Goal: Task Accomplishment & Management: Manage account settings

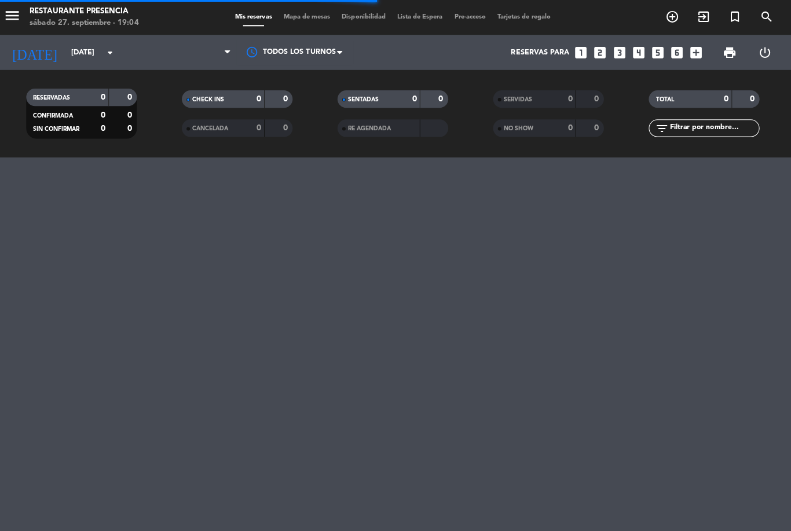
scroll to position [0, 5]
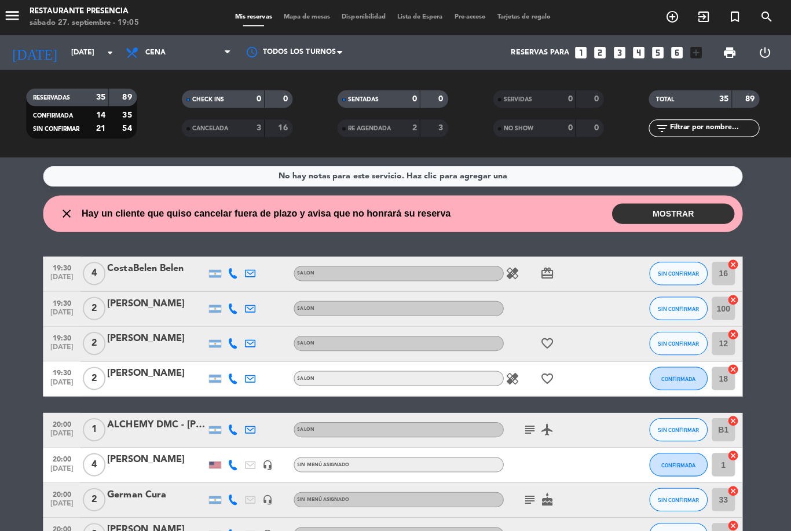
click at [677, 211] on button "MOSTRAR" at bounding box center [674, 212] width 122 height 20
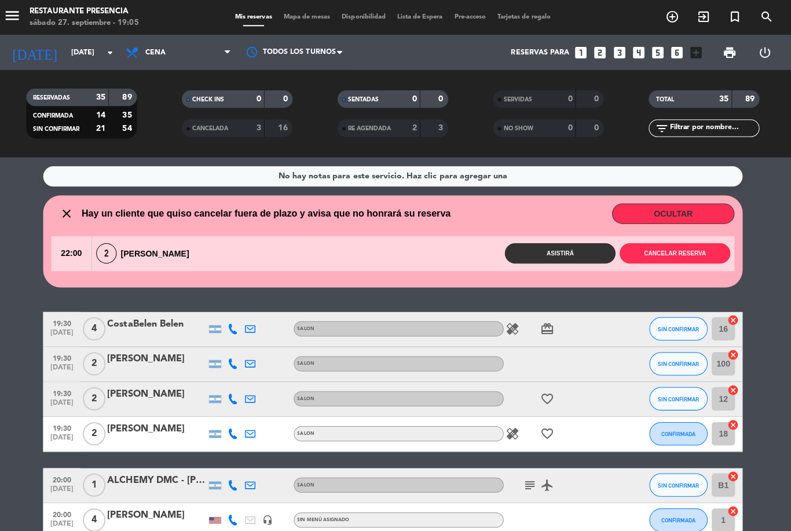
click at [674, 258] on button "Cancelar reserva" at bounding box center [676, 251] width 110 height 20
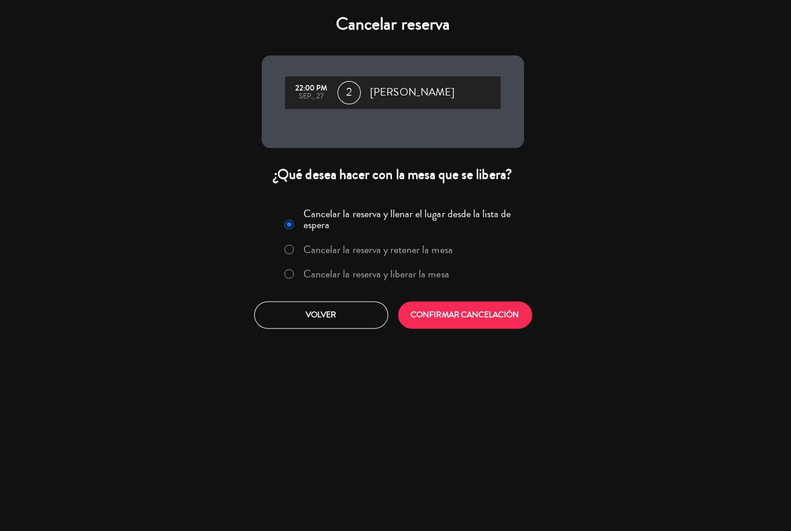
click at [510, 314] on button "CONFIRMAR CANCELACIÓN" at bounding box center [467, 312] width 133 height 27
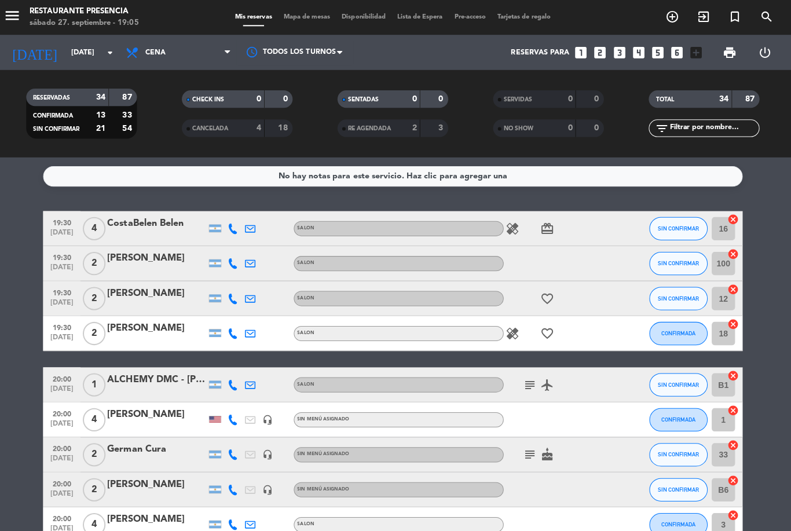
scroll to position [0, 0]
click at [522, 215] on div "healing card_giftcard" at bounding box center [557, 227] width 104 height 34
click at [513, 229] on icon "healing" at bounding box center [514, 227] width 14 height 14
click at [510, 331] on icon "healing" at bounding box center [514, 331] width 14 height 14
click at [586, 289] on div "favorite_border" at bounding box center [557, 296] width 104 height 34
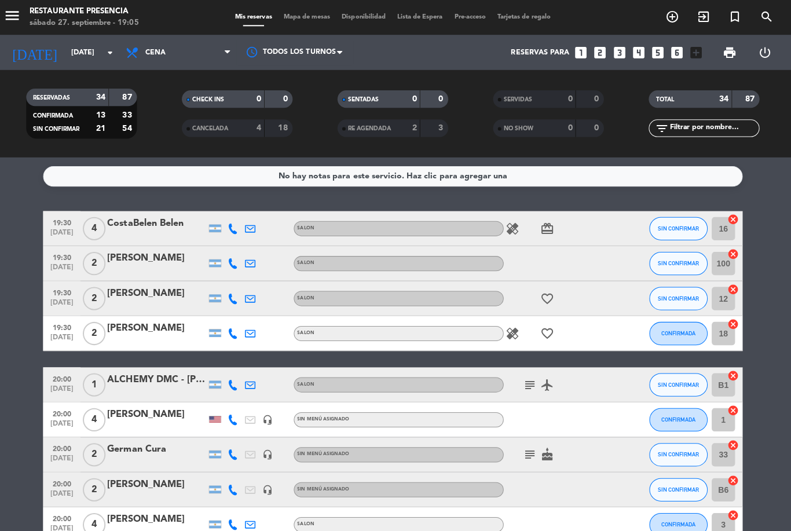
click at [512, 333] on icon "healing" at bounding box center [514, 331] width 14 height 14
click at [583, 314] on div "healing Pesquetariana favorite_border" at bounding box center [557, 331] width 104 height 34
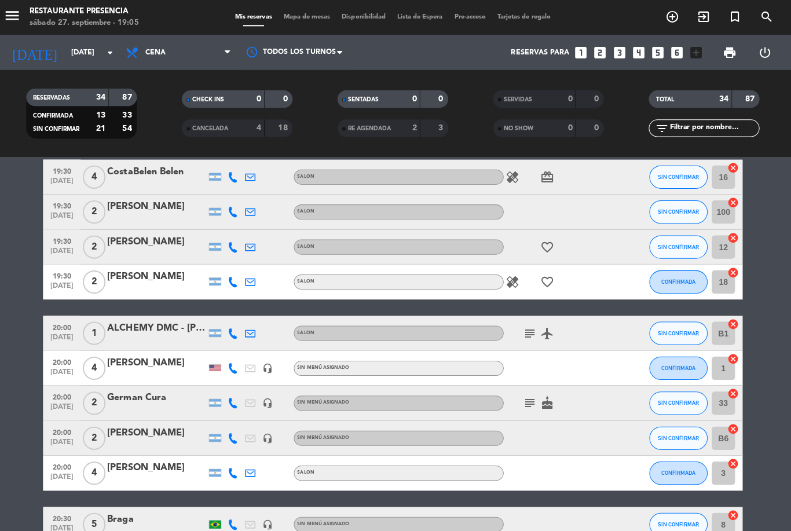
scroll to position [62, 0]
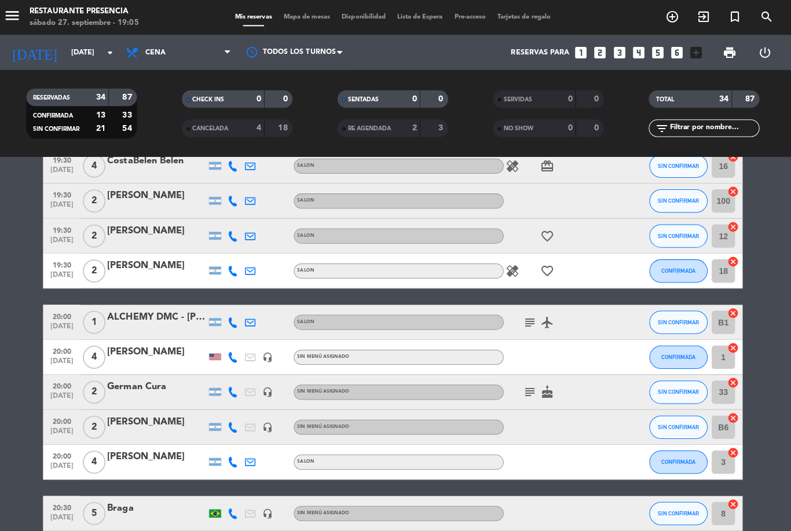
click at [532, 317] on icon "subject" at bounding box center [532, 320] width 14 height 14
click at [532, 394] on icon "subject" at bounding box center [532, 390] width 14 height 14
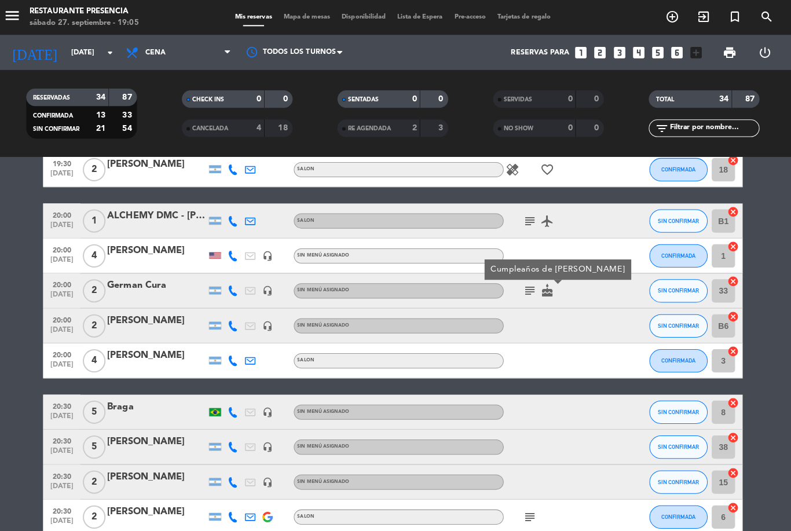
scroll to position [215, 0]
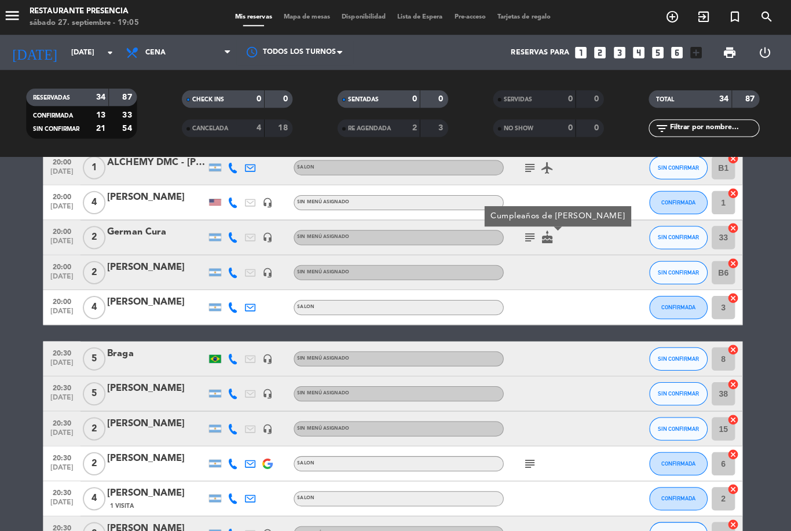
click at [529, 454] on icon "subject" at bounding box center [532, 461] width 14 height 14
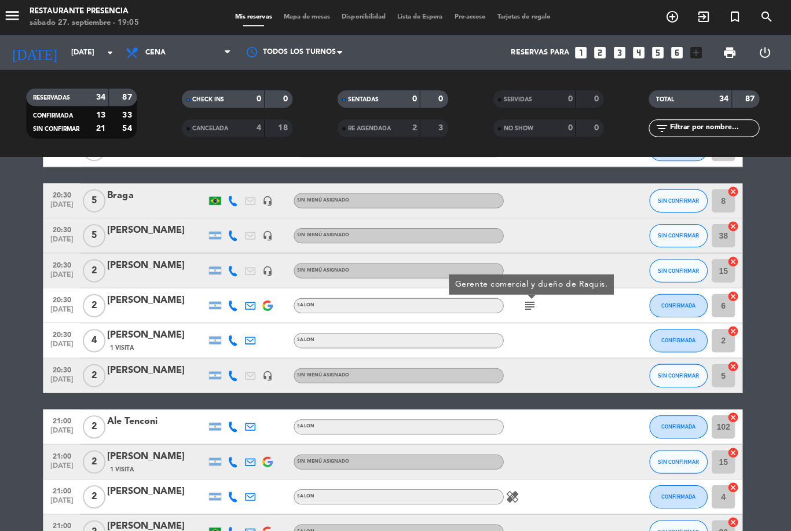
scroll to position [378, 0]
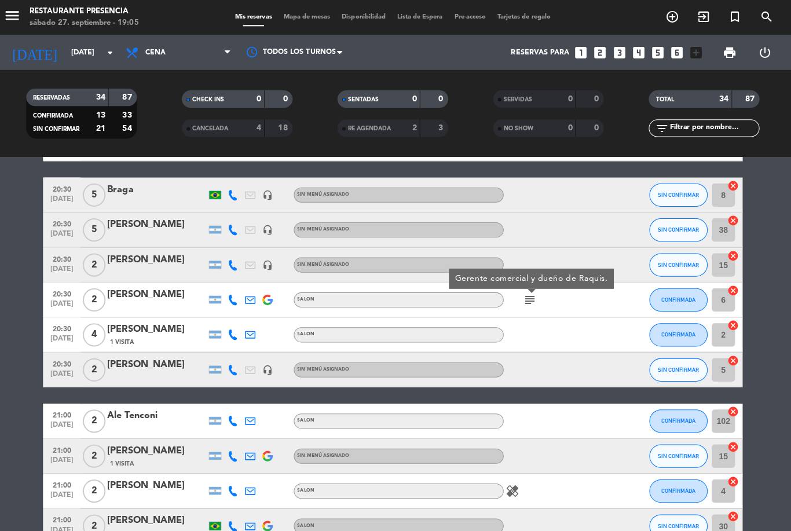
click at [568, 341] on div at bounding box center [557, 333] width 104 height 34
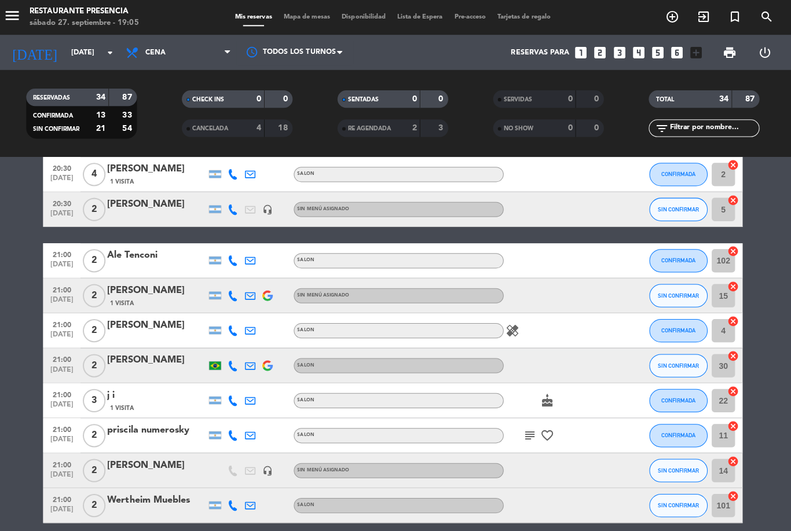
scroll to position [570, 0]
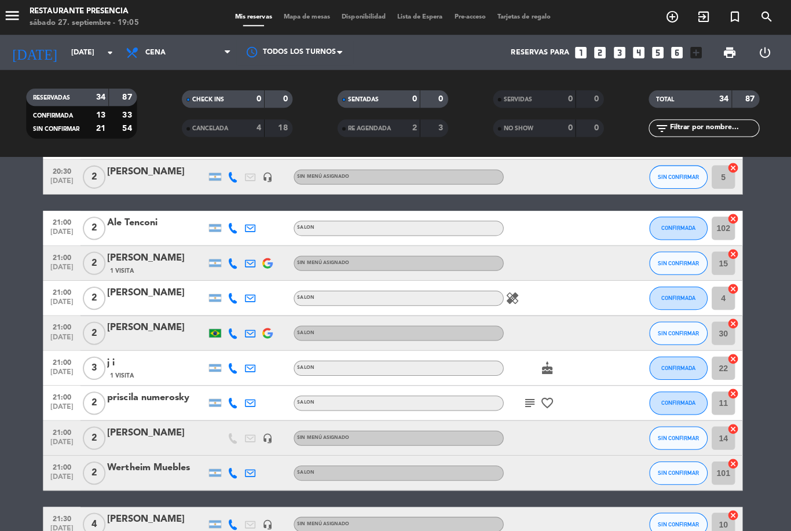
click at [510, 303] on icon "healing" at bounding box center [514, 296] width 14 height 14
click at [559, 360] on div "cake" at bounding box center [557, 366] width 104 height 34
click at [549, 362] on icon "cake" at bounding box center [549, 366] width 14 height 14
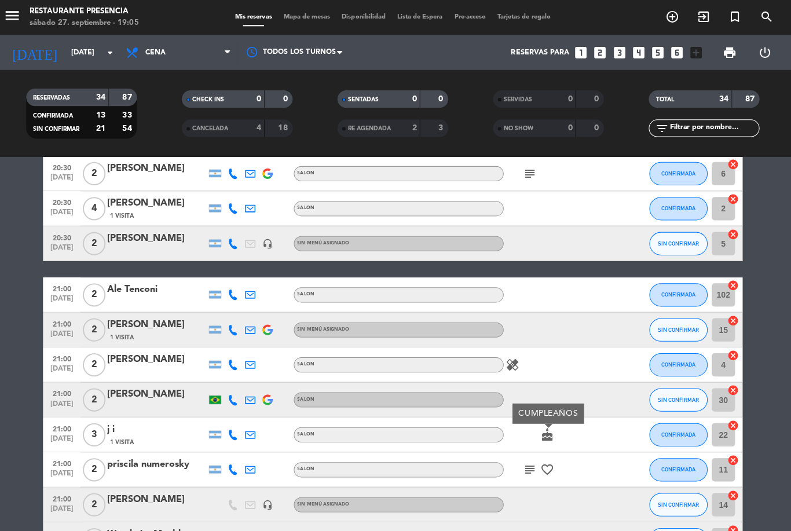
scroll to position [503, 0]
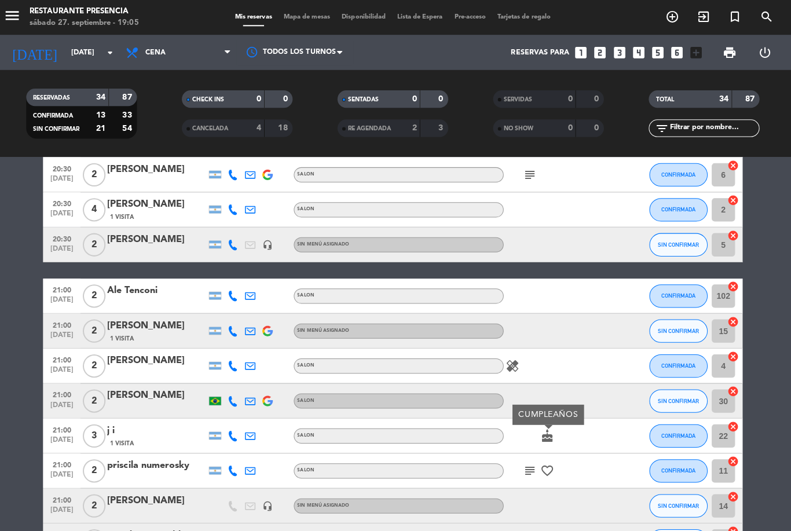
click at [525, 468] on icon "subject" at bounding box center [532, 468] width 14 height 14
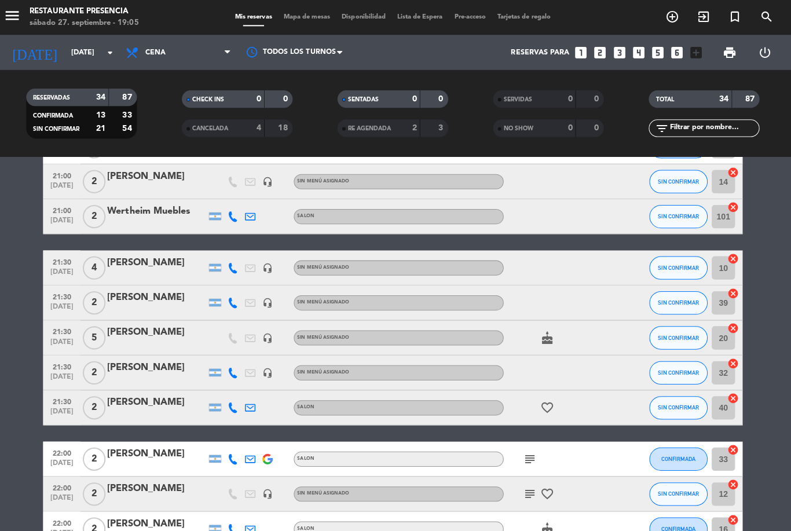
scroll to position [825, 0]
click at [539, 344] on div "cake" at bounding box center [557, 335] width 104 height 34
click at [542, 410] on icon "favorite_border" at bounding box center [549, 405] width 14 height 14
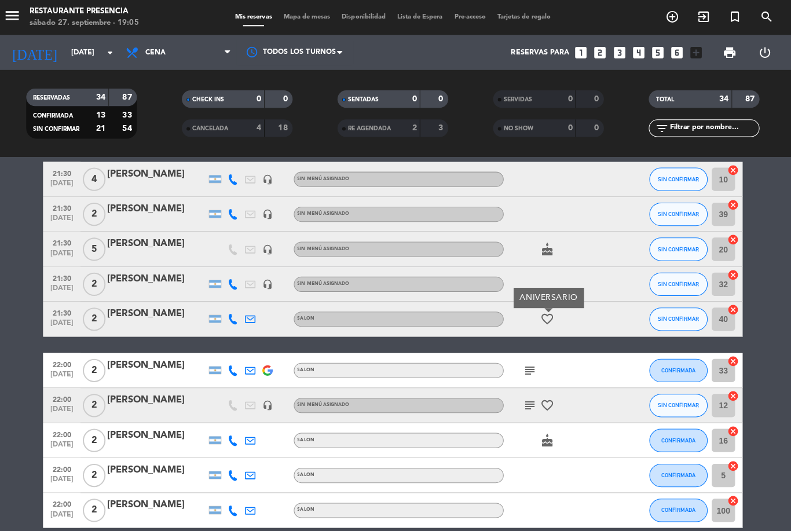
scroll to position [944, 0]
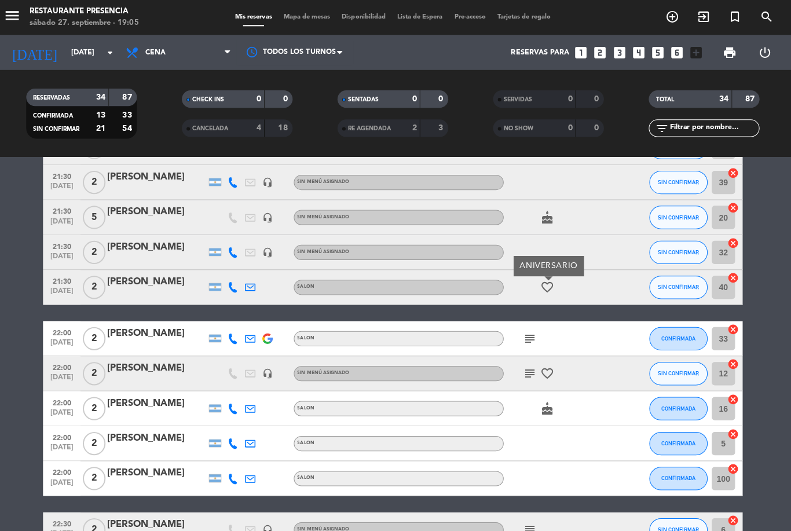
click at [529, 335] on icon "subject" at bounding box center [532, 336] width 14 height 14
click at [525, 373] on icon "subject" at bounding box center [532, 371] width 14 height 14
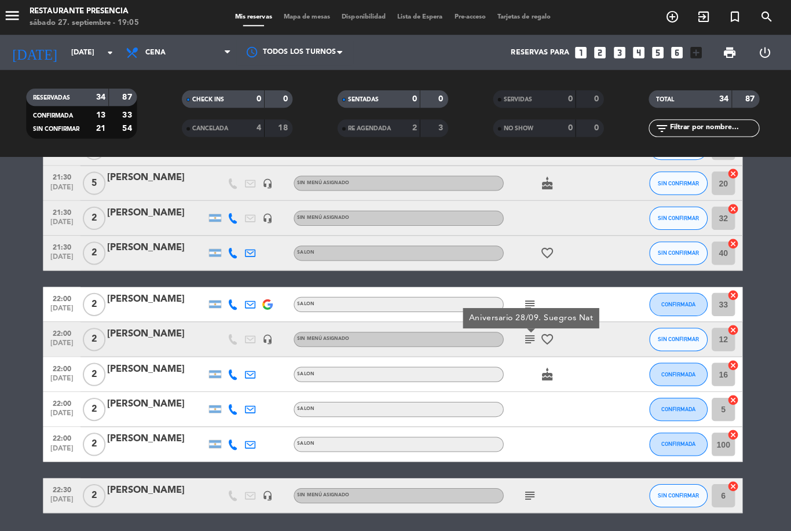
scroll to position [978, 0]
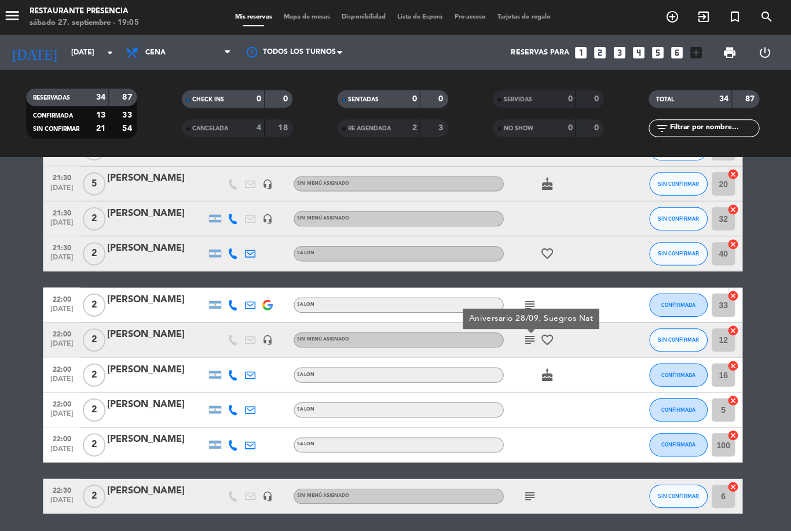
click at [525, 488] on icon "subject" at bounding box center [532, 493] width 14 height 14
click at [530, 343] on icon "subject" at bounding box center [532, 338] width 14 height 14
click at [528, 301] on icon "subject" at bounding box center [532, 303] width 14 height 14
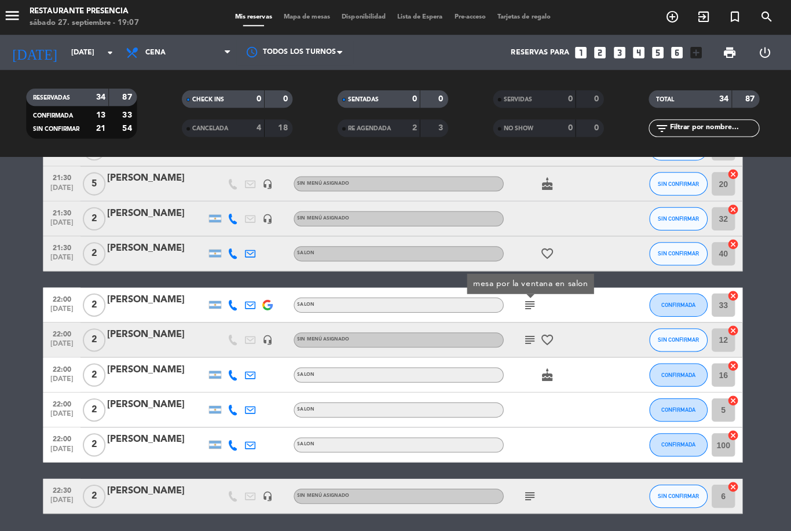
click at [516, 431] on div at bounding box center [557, 441] width 104 height 34
click at [525, 489] on icon "subject" at bounding box center [532, 493] width 14 height 14
click at [530, 423] on div at bounding box center [557, 407] width 104 height 34
click at [508, 309] on div "subject" at bounding box center [557, 302] width 104 height 34
click at [525, 303] on icon "subject" at bounding box center [532, 303] width 14 height 14
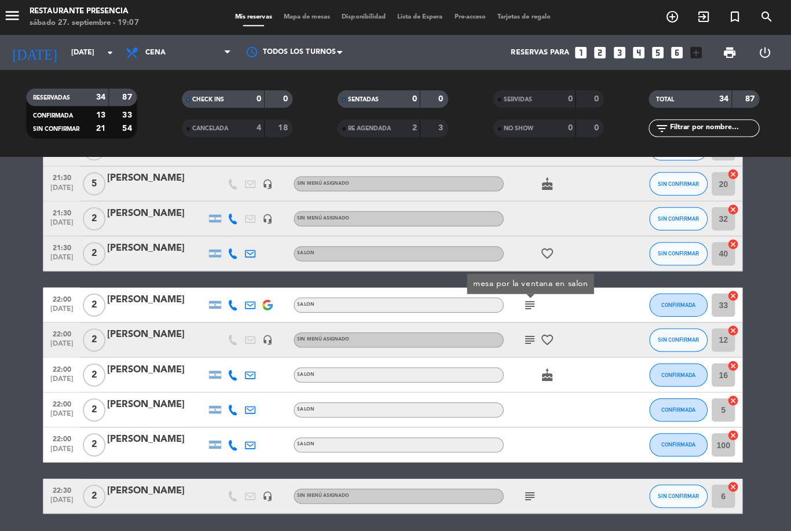
click at [525, 399] on div at bounding box center [557, 407] width 104 height 34
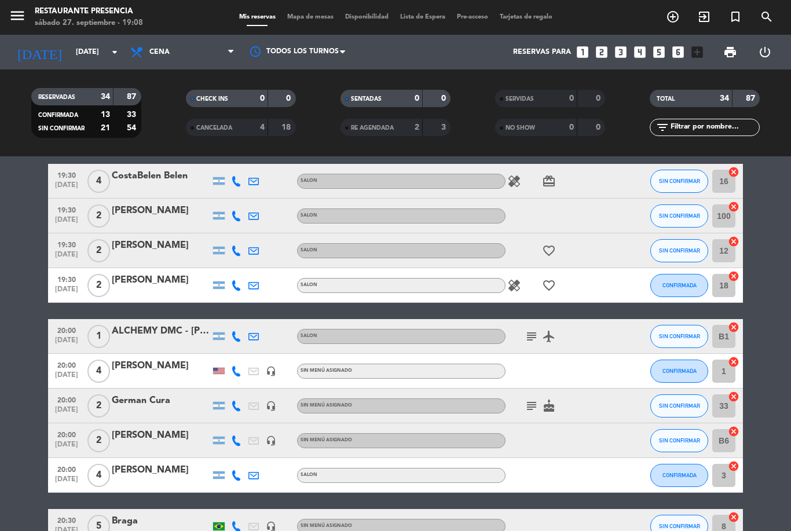
scroll to position [56, 0]
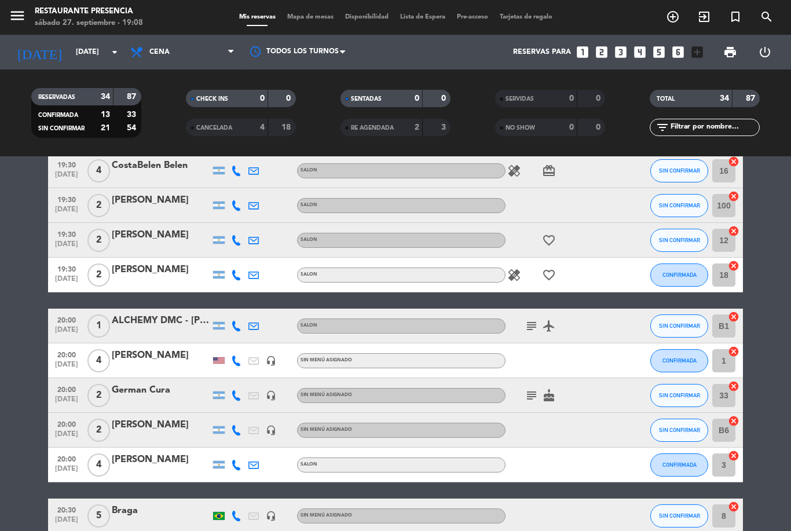
click at [512, 281] on icon "healing" at bounding box center [514, 275] width 14 height 14
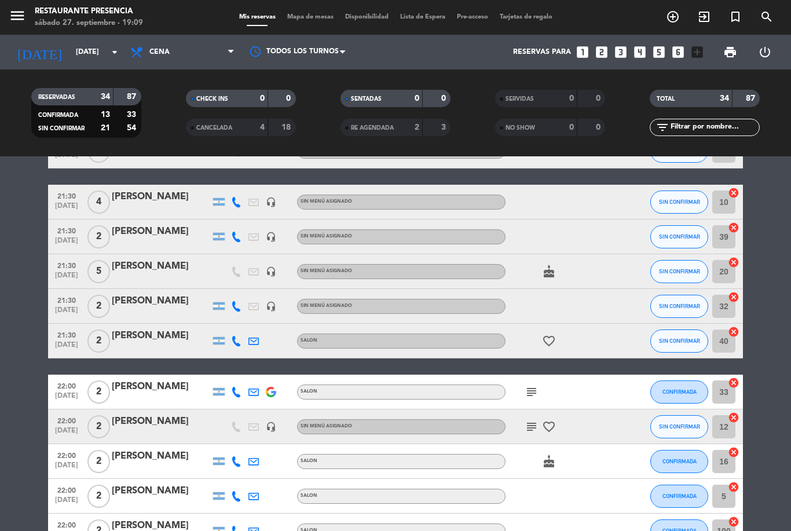
scroll to position [905, 0]
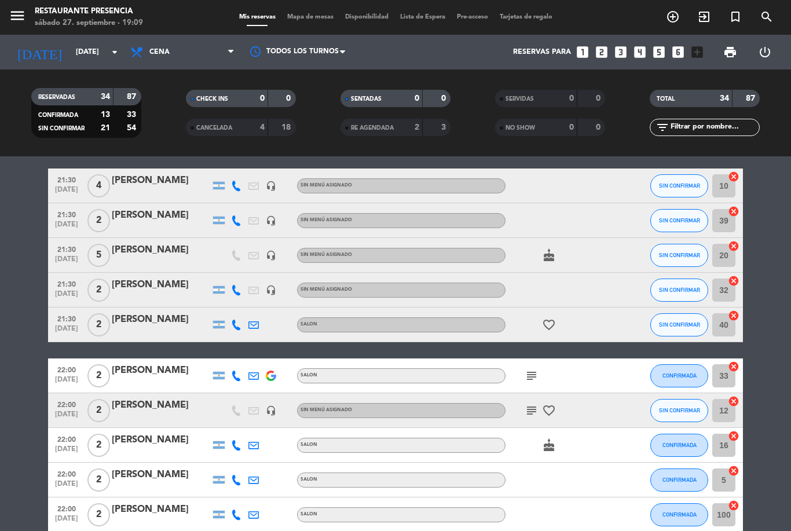
click at [532, 409] on icon "subject" at bounding box center [532, 411] width 14 height 14
click at [592, 421] on div "subject Aniversario 28/09. Suegros Nat favorite_border" at bounding box center [557, 410] width 104 height 34
click at [532, 411] on icon "subject" at bounding box center [532, 411] width 14 height 14
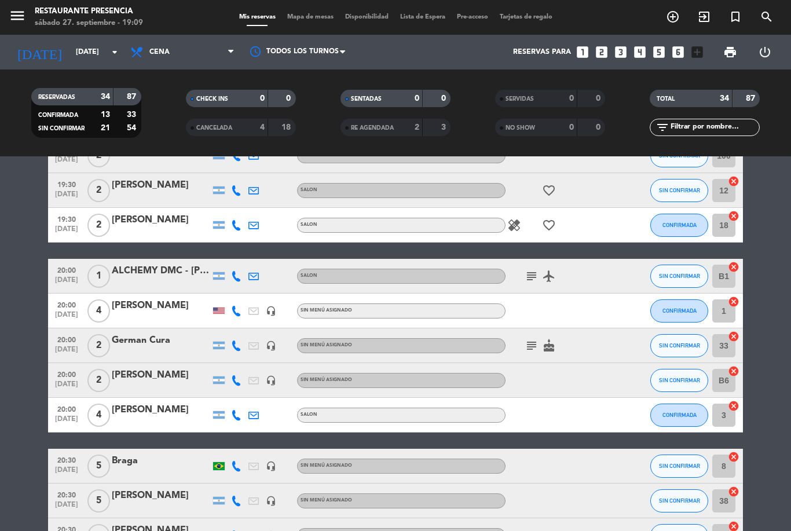
scroll to position [104, 0]
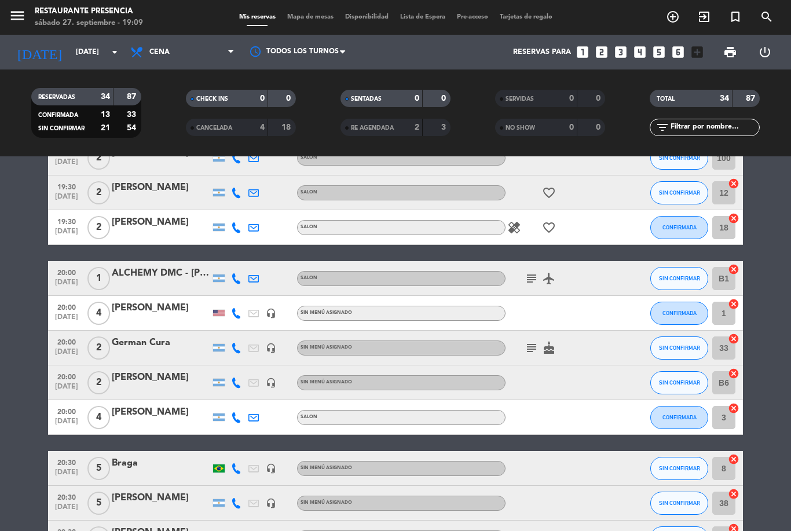
click at [530, 343] on icon "subject" at bounding box center [532, 348] width 14 height 14
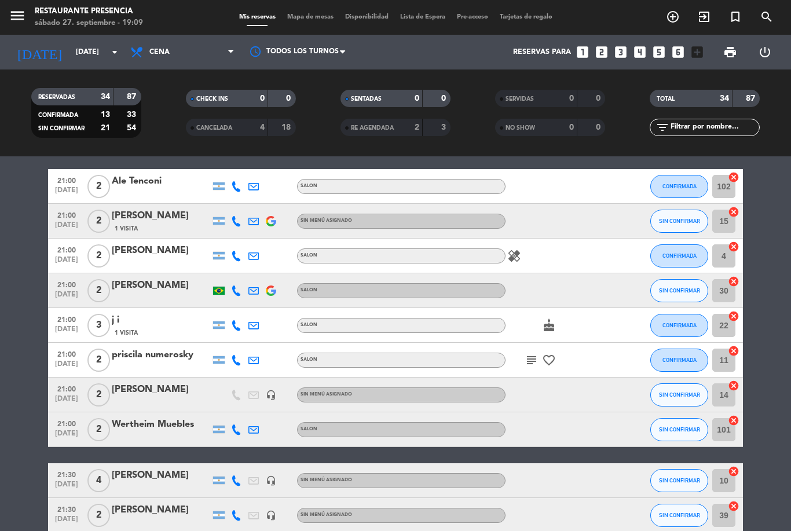
scroll to position [611, 0]
click at [545, 329] on icon "cake" at bounding box center [549, 325] width 14 height 14
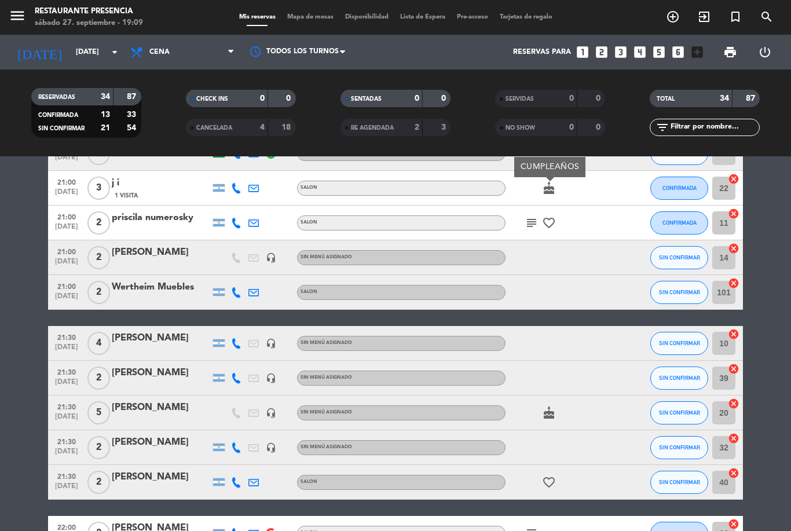
scroll to position [775, 0]
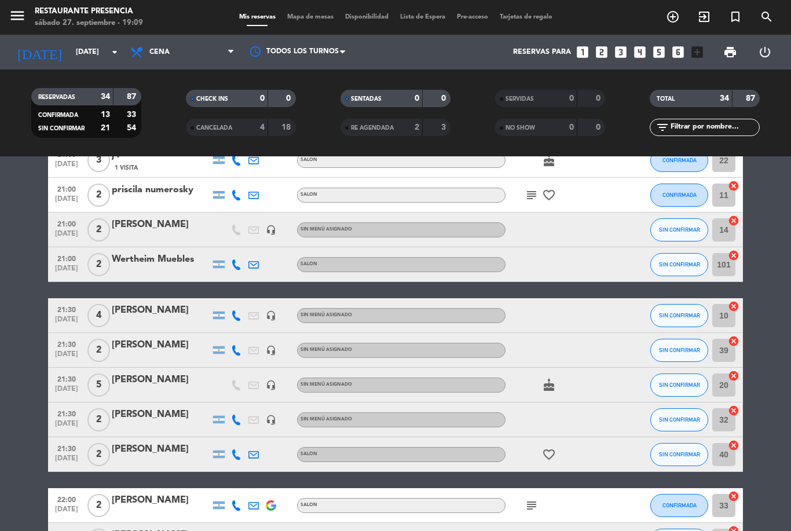
click at [548, 378] on icon "cake" at bounding box center [549, 385] width 14 height 14
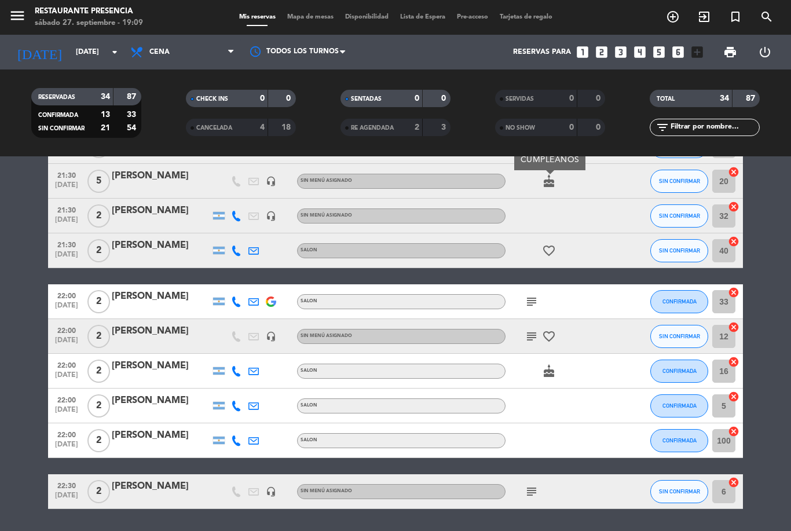
scroll to position [978, 0]
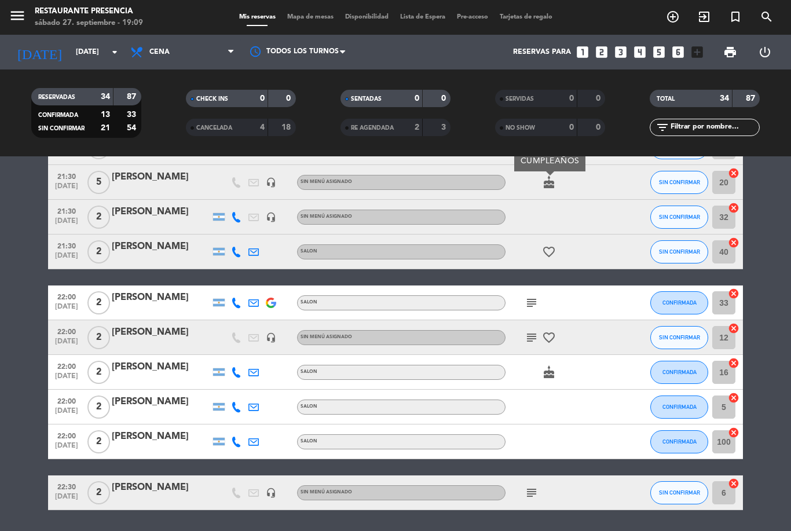
click at [553, 365] on icon "cake" at bounding box center [549, 372] width 14 height 14
click at [598, 400] on div at bounding box center [557, 407] width 104 height 34
click at [547, 373] on icon "cake" at bounding box center [549, 372] width 14 height 14
click at [597, 404] on div at bounding box center [557, 407] width 104 height 34
click at [519, 295] on div "subject" at bounding box center [557, 302] width 104 height 34
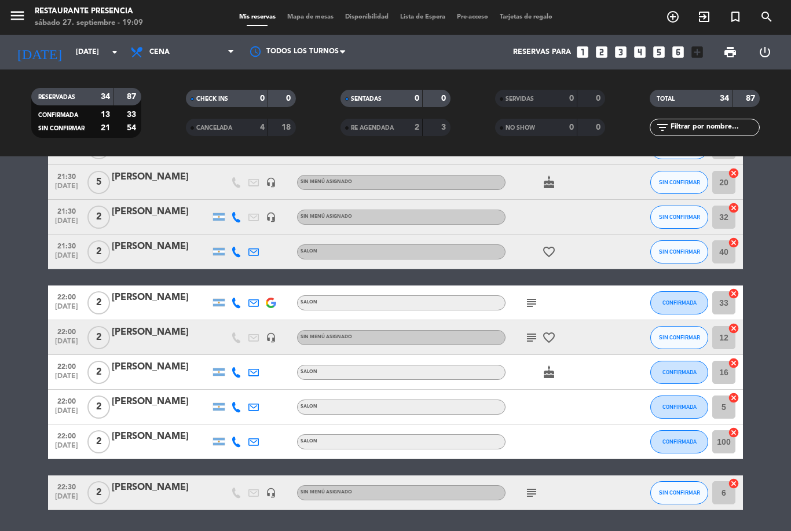
click at [522, 298] on div "subject" at bounding box center [557, 302] width 104 height 34
click at [534, 299] on icon "subject" at bounding box center [532, 303] width 14 height 14
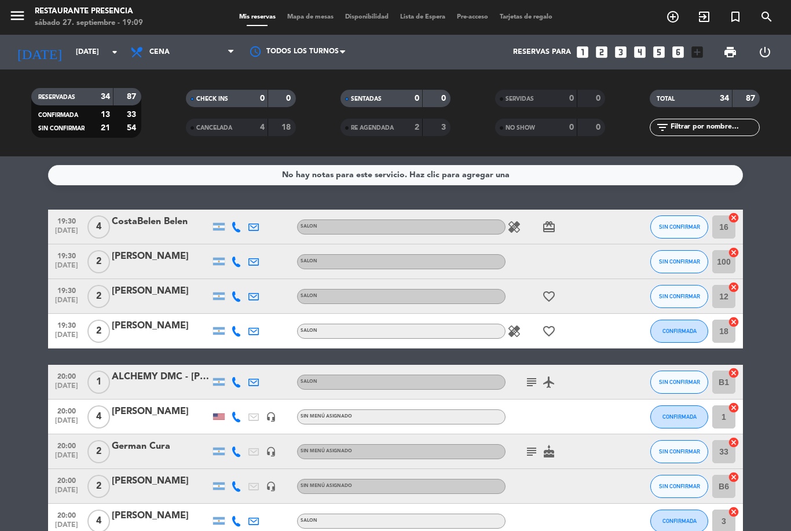
scroll to position [0, 0]
click at [516, 228] on icon "healing" at bounding box center [514, 227] width 14 height 14
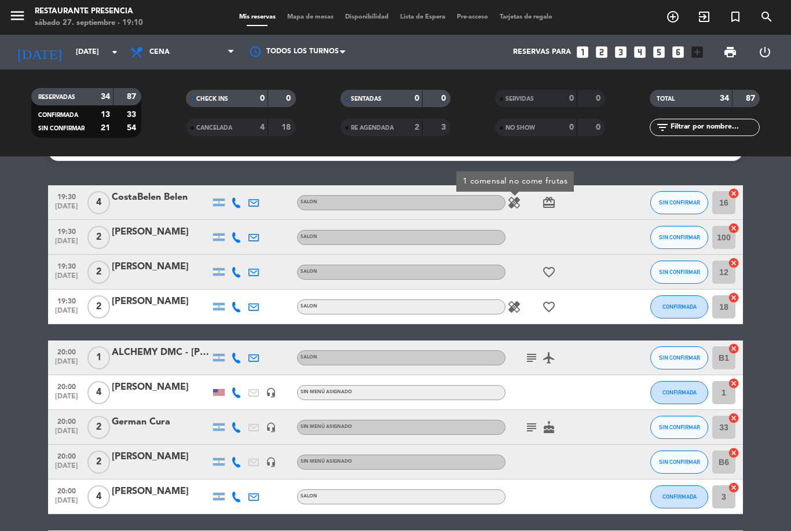
scroll to position [25, 0]
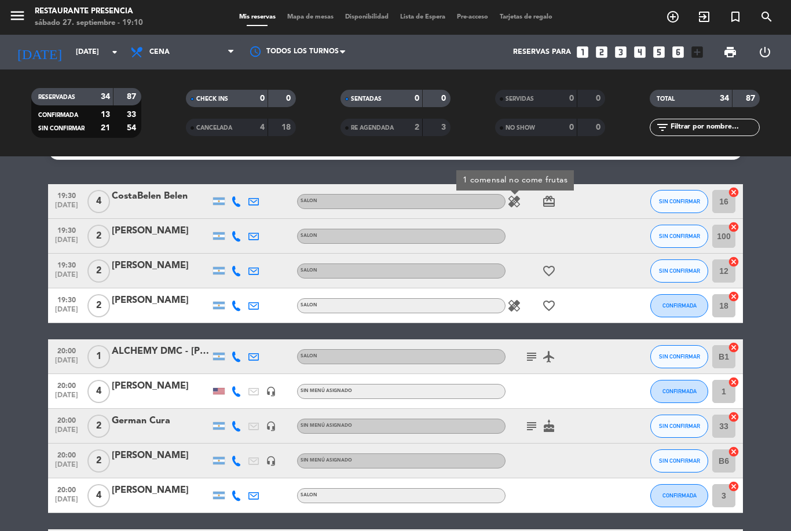
click at [553, 274] on icon "favorite_border" at bounding box center [549, 271] width 14 height 14
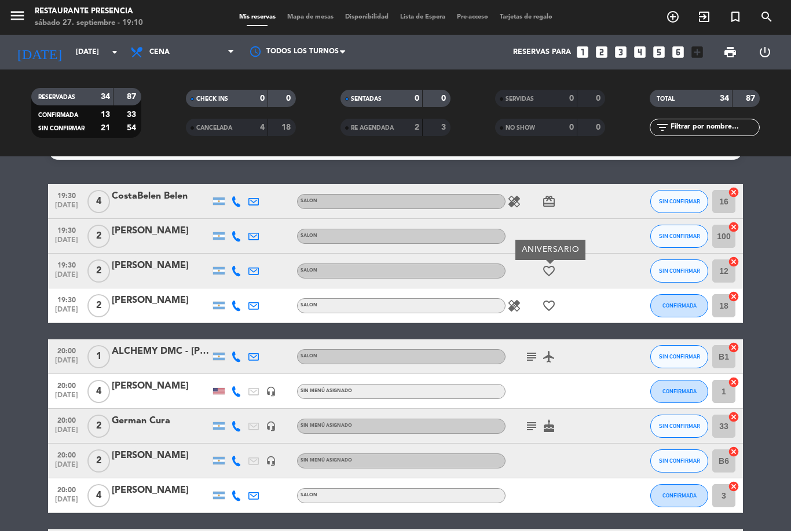
click at [513, 200] on icon "healing" at bounding box center [514, 202] width 14 height 14
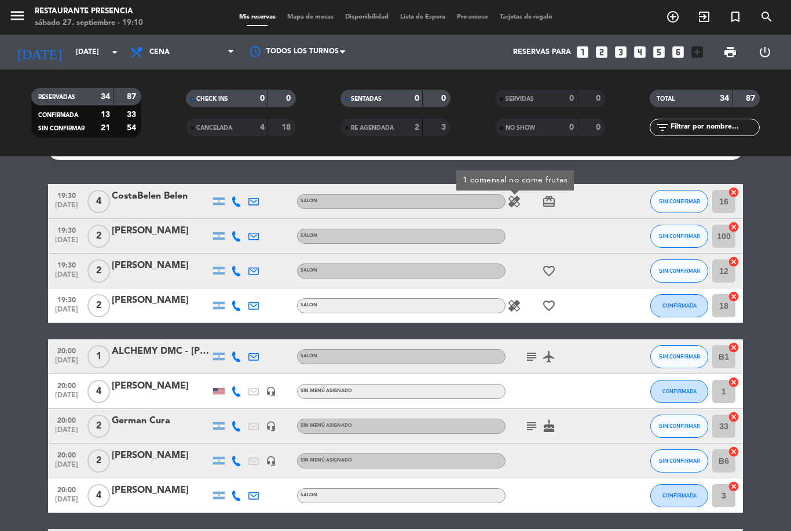
click at [595, 273] on div "favorite_border" at bounding box center [557, 271] width 104 height 34
click at [519, 302] on icon "healing" at bounding box center [514, 306] width 14 height 14
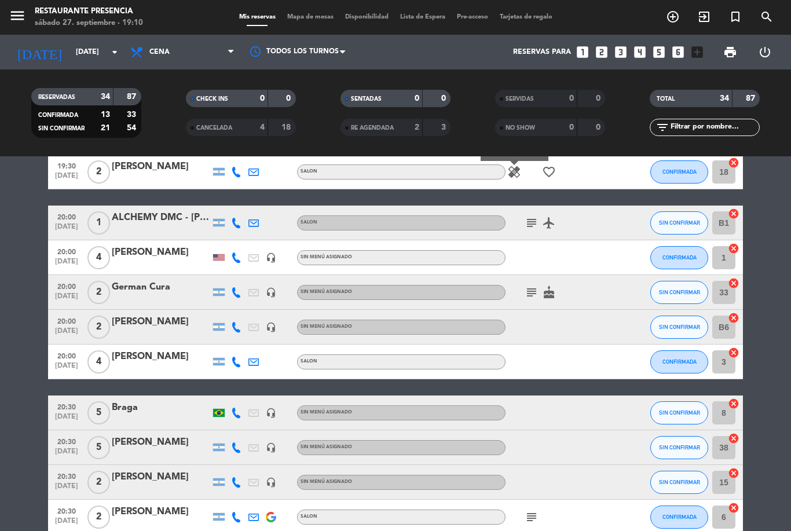
scroll to position [142, 0]
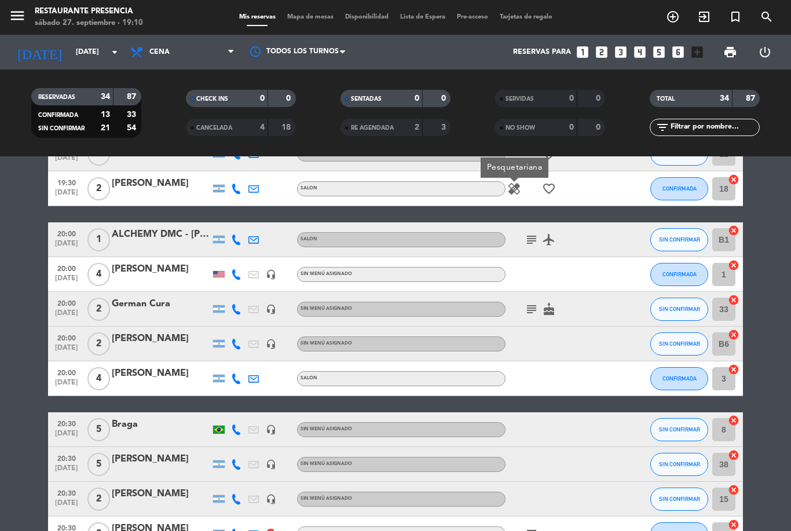
click at [527, 241] on icon "subject" at bounding box center [532, 240] width 14 height 14
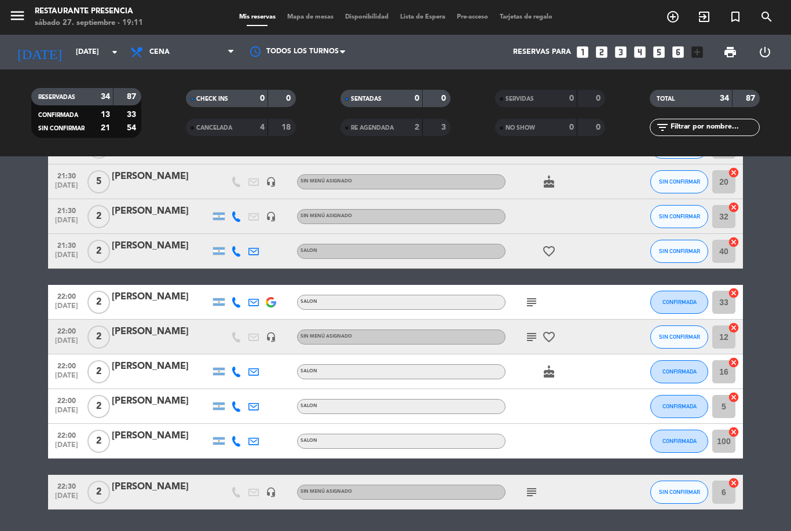
scroll to position [978, 0]
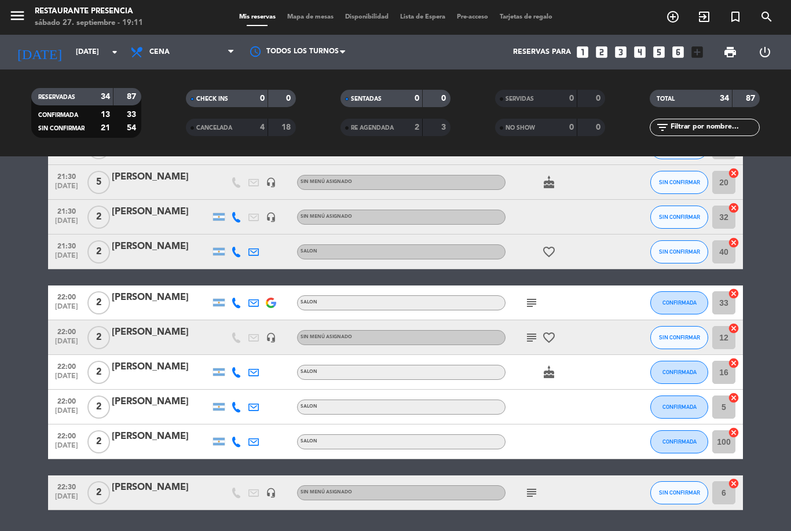
click at [534, 493] on icon "subject" at bounding box center [532, 493] width 14 height 14
click at [576, 504] on div "subject Llega 22:45" at bounding box center [557, 492] width 104 height 34
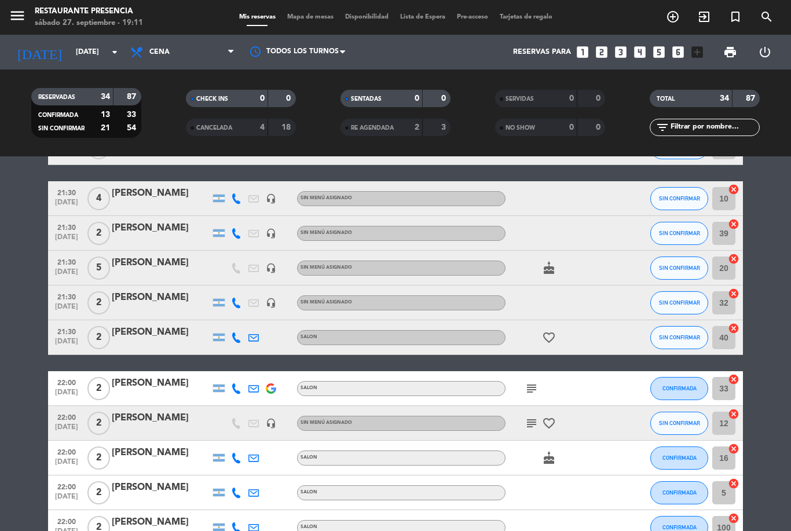
scroll to position [923, 0]
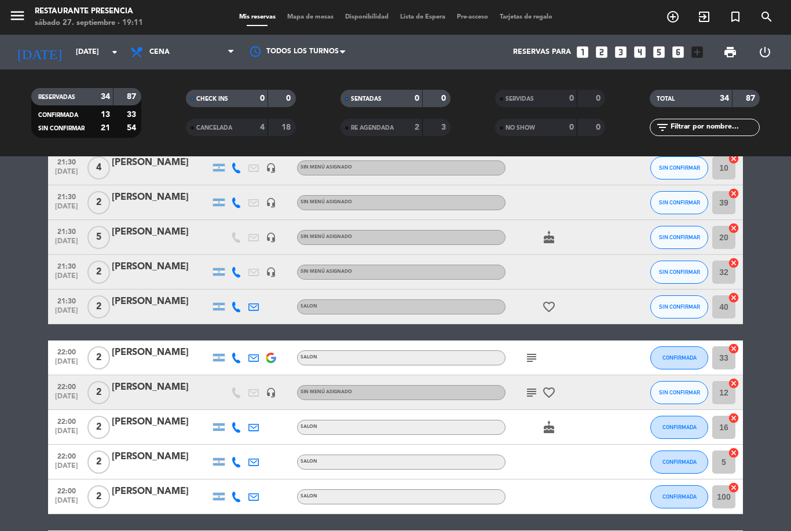
click at [708, 128] on input "text" at bounding box center [714, 127] width 90 height 13
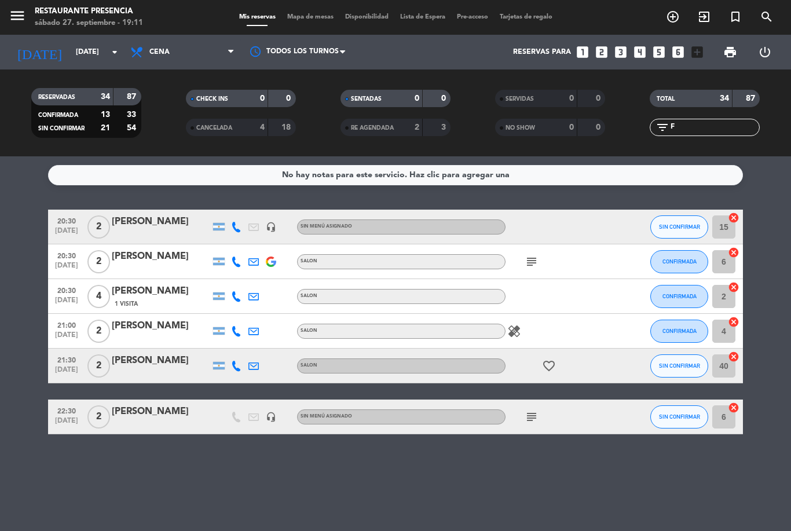
scroll to position [0, 0]
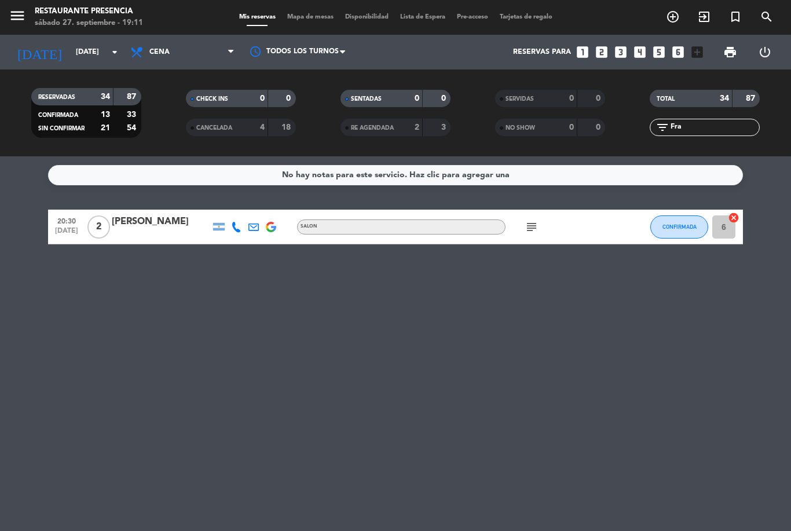
click at [522, 227] on div "subject" at bounding box center [557, 227] width 104 height 34
click at [537, 223] on icon "subject" at bounding box center [532, 227] width 14 height 14
click at [611, 377] on div "No hay notas para este servicio. Haz clic para agregar una 20:30 [DATE] 2 [PERS…" at bounding box center [395, 343] width 791 height 375
click at [712, 126] on input "Fra" at bounding box center [714, 127] width 90 height 13
type input "F"
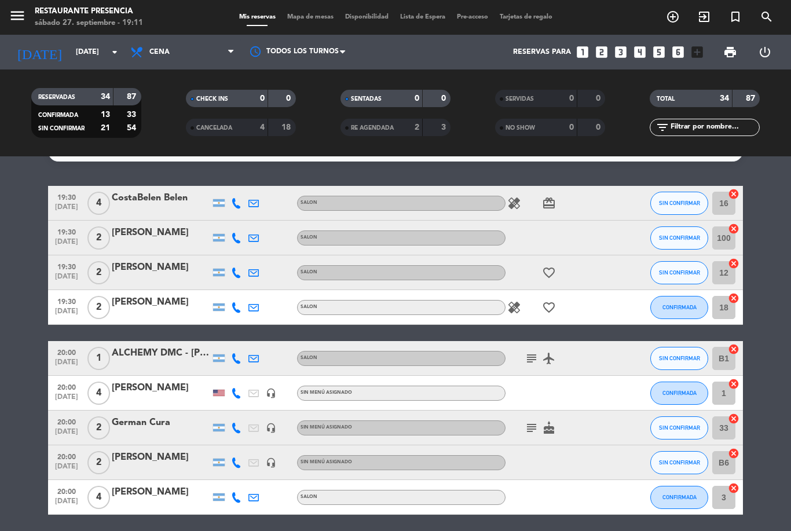
scroll to position [26, 0]
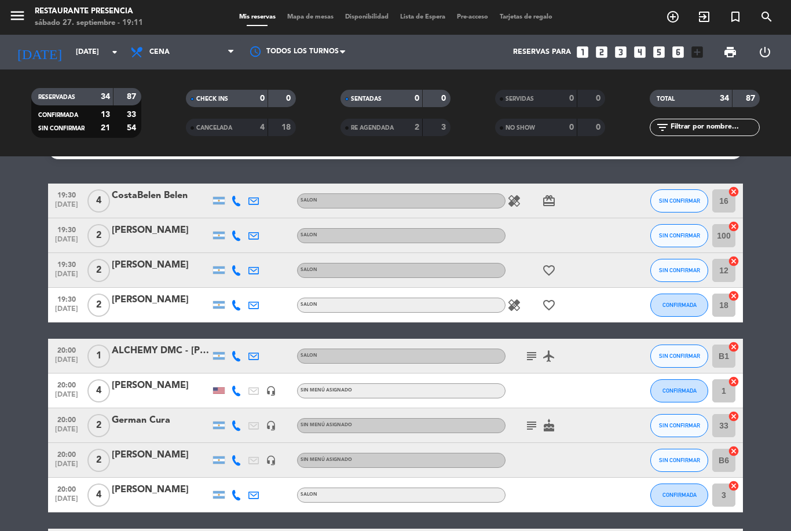
click at [542, 274] on icon "favorite_border" at bounding box center [549, 270] width 14 height 14
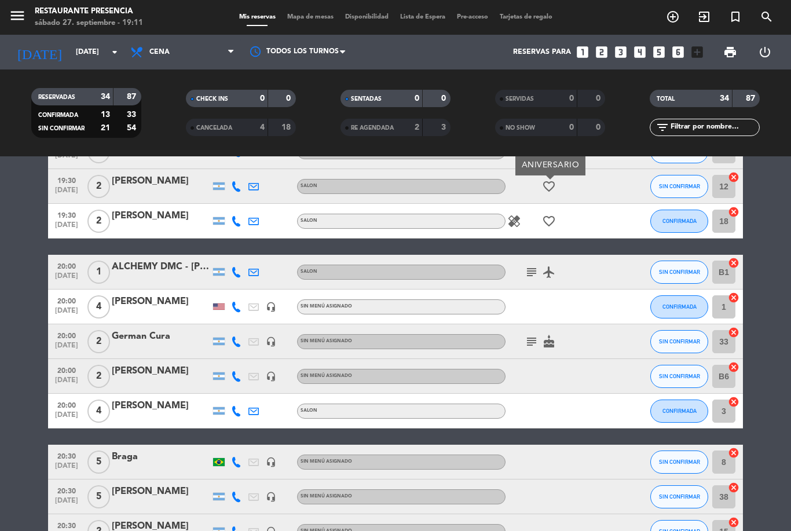
scroll to position [114, 0]
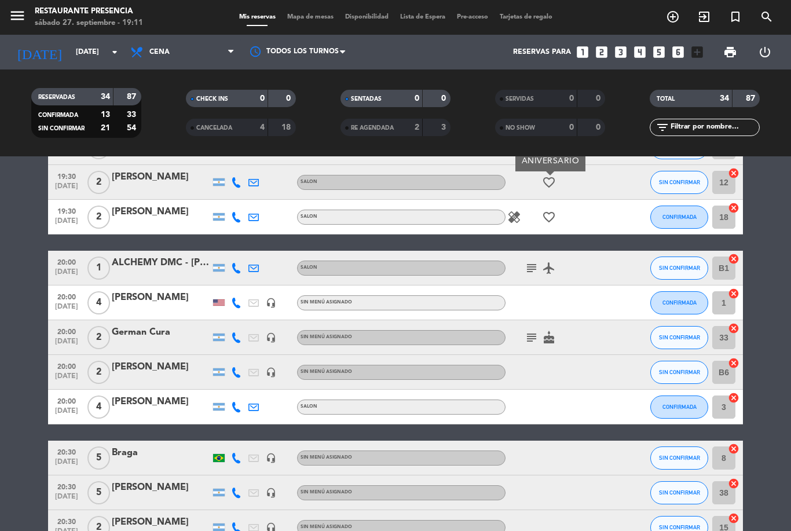
click at [571, 383] on div at bounding box center [557, 372] width 104 height 34
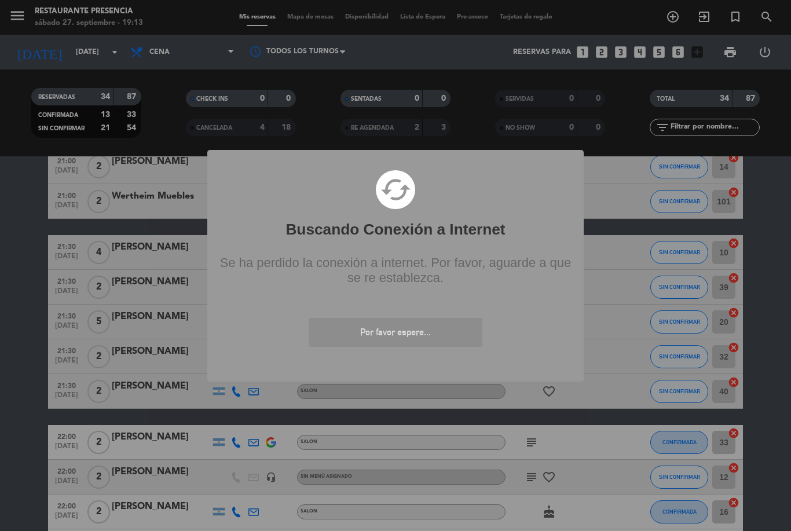
scroll to position [837, 0]
